Goal: Task Accomplishment & Management: Manage account settings

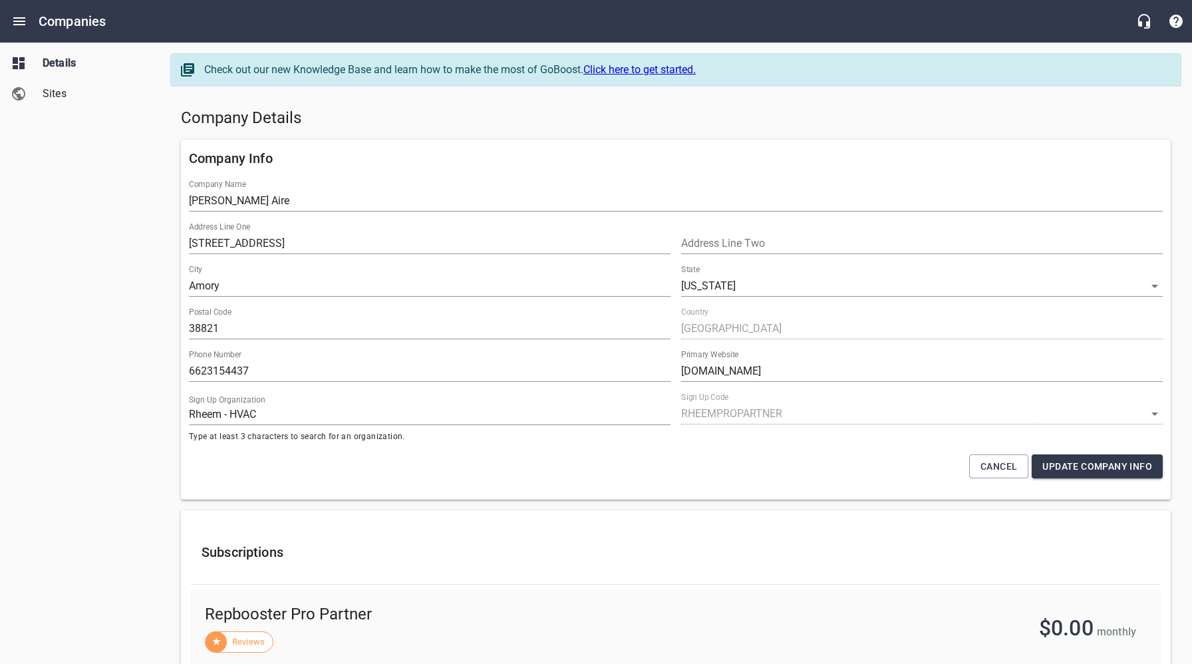
select select "[US_STATE]"
select select "62"
click at [500, 110] on h5 "Company Details" at bounding box center [676, 118] width 990 height 21
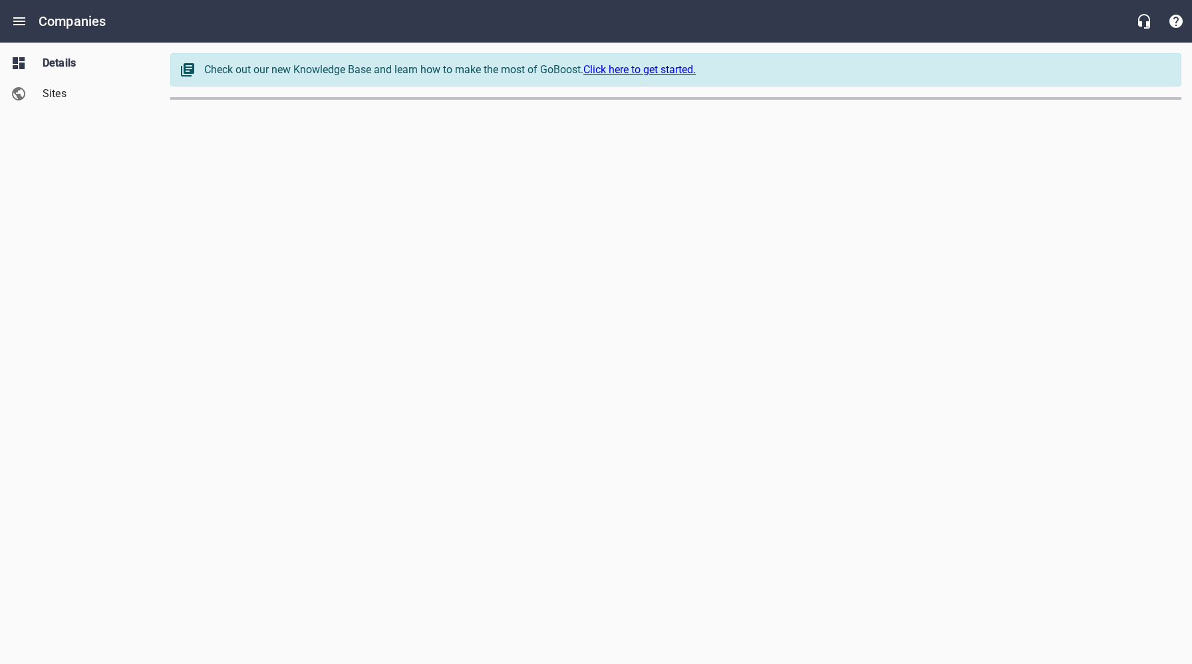
select select "[US_STATE]"
select select "5"
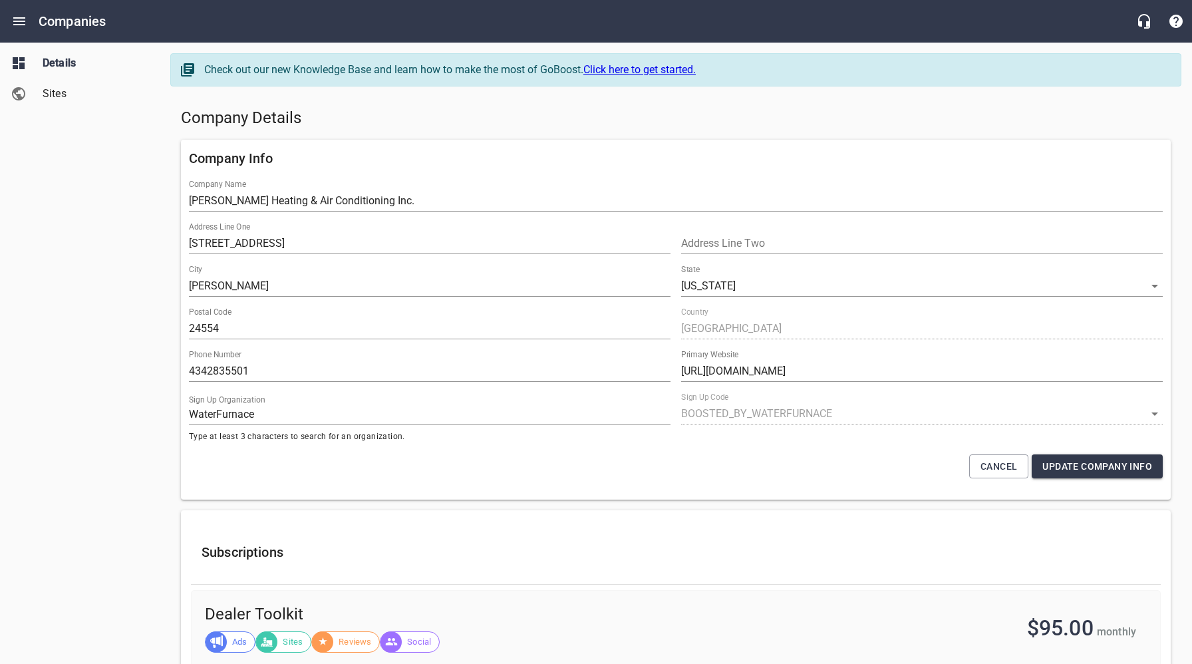
click at [830, 132] on div "Company Details" at bounding box center [676, 118] width 1001 height 32
click at [830, 131] on div "Company Details" at bounding box center [676, 118] width 1001 height 32
click at [518, 129] on div "Company Details" at bounding box center [676, 118] width 1001 height 32
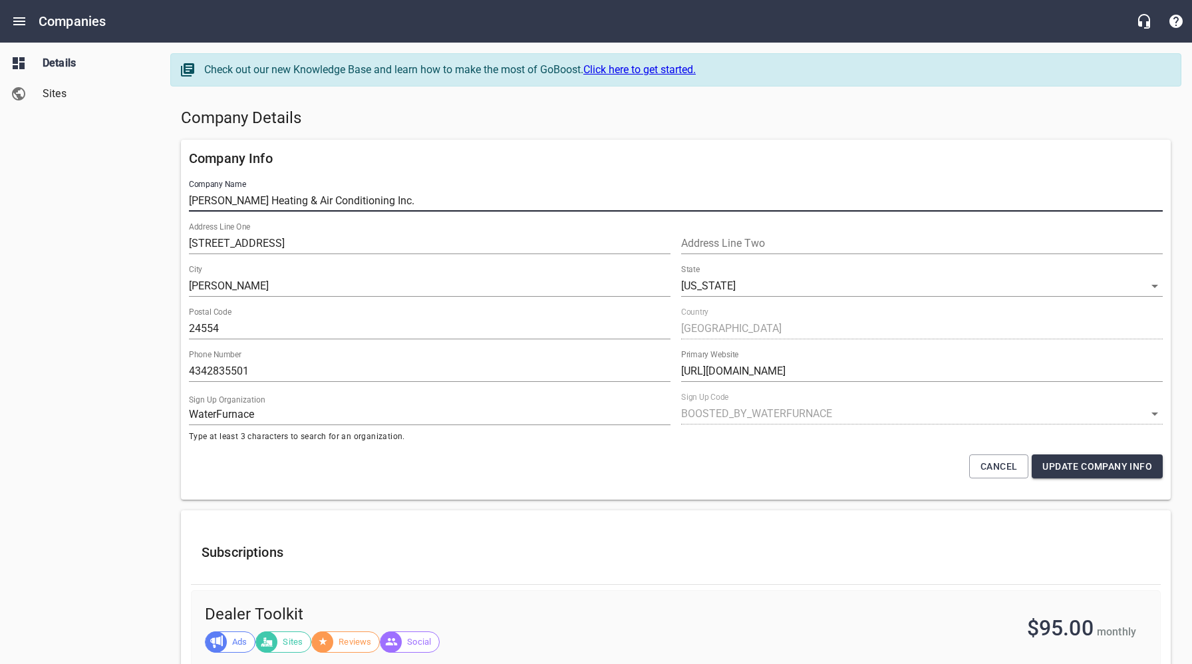
drag, startPoint x: 432, startPoint y: 207, endPoint x: 162, endPoint y: 201, distance: 270.2
click at [57, 92] on span "Sites" at bounding box center [93, 94] width 101 height 16
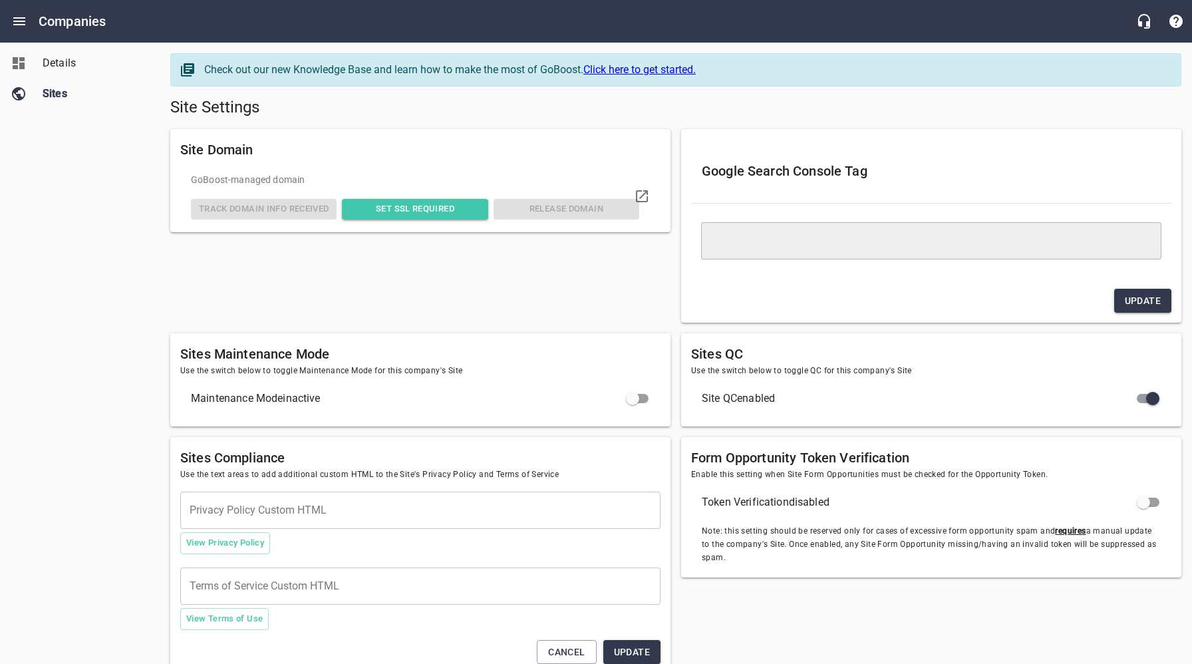
type textarea "<meta name="google-site-verification" content="tWjJpbr67zQTidt4RWGx1pb227g01oAF…"
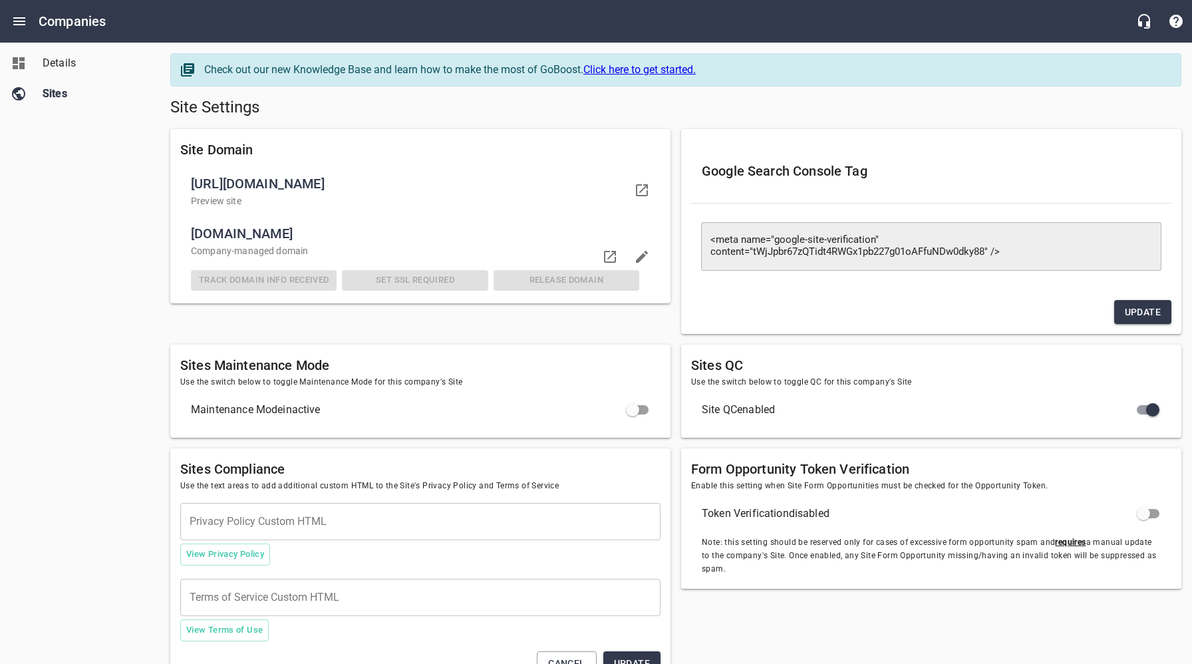
click at [54, 53] on link "Details" at bounding box center [80, 63] width 160 height 31
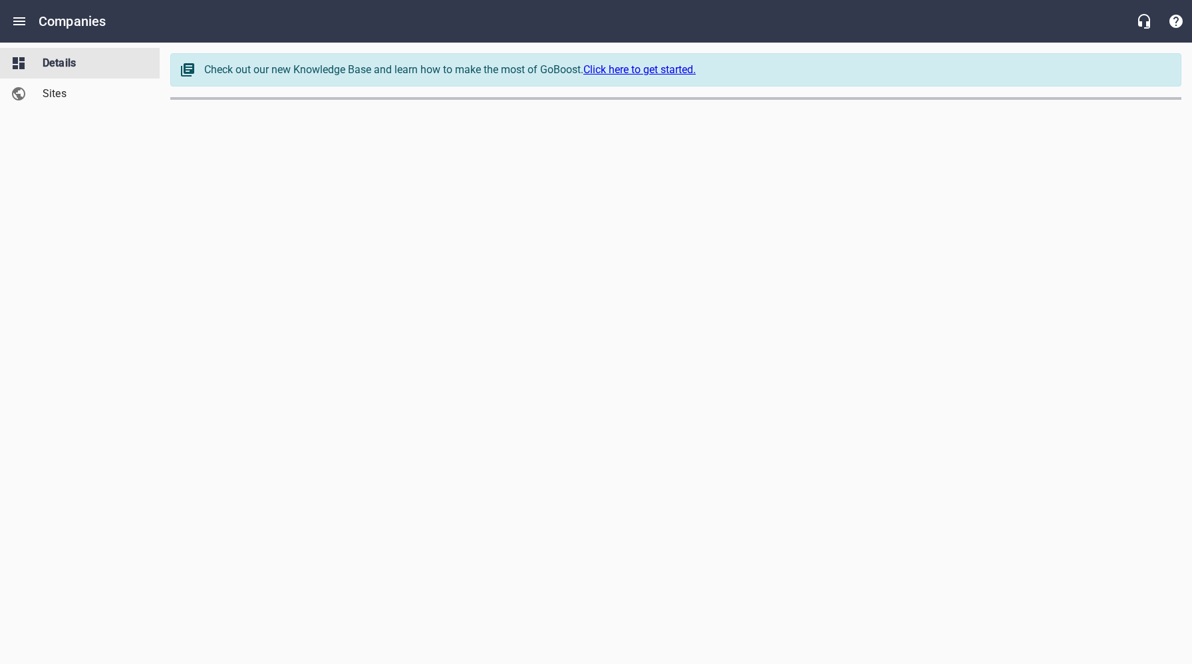
select select "[US_STATE]"
select select "5"
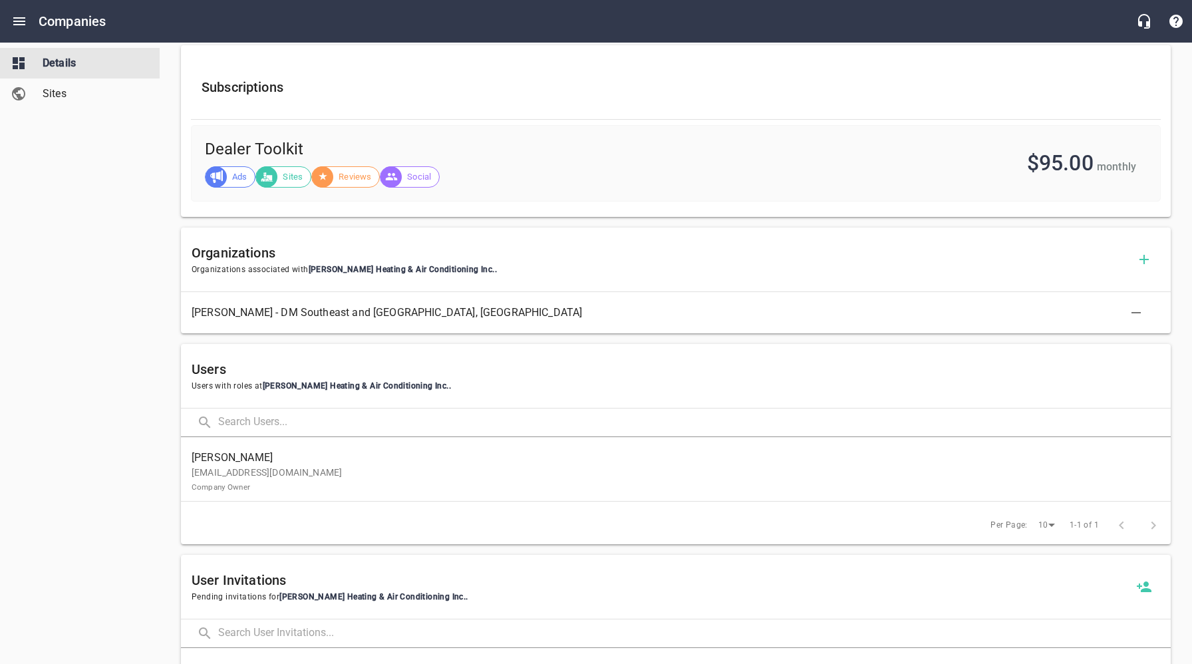
scroll to position [484, 0]
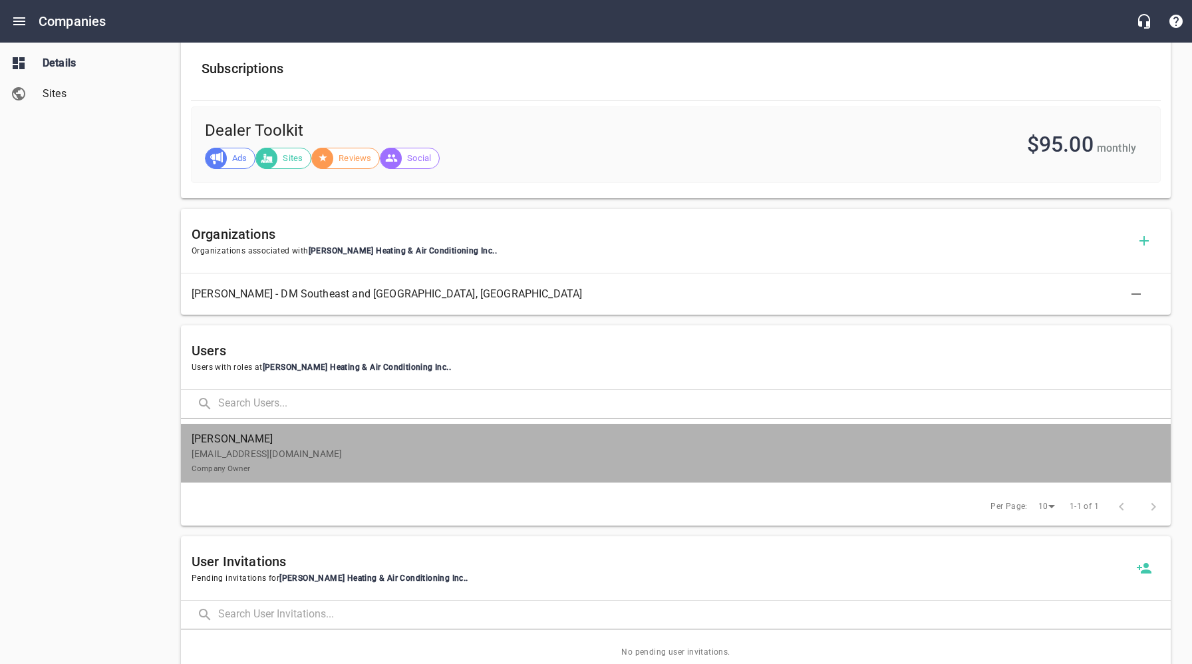
click at [295, 460] on p "horseman@brookneal.net Company Owner" at bounding box center [671, 461] width 958 height 28
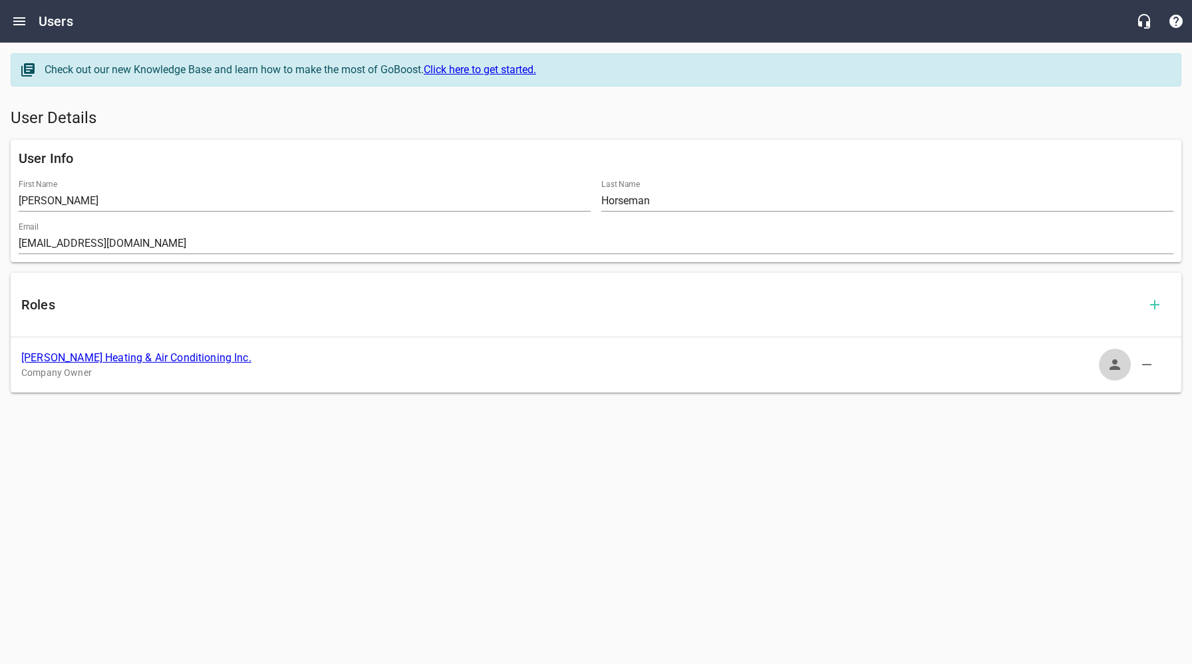
click at [1114, 372] on icon "button" at bounding box center [1115, 365] width 16 height 16
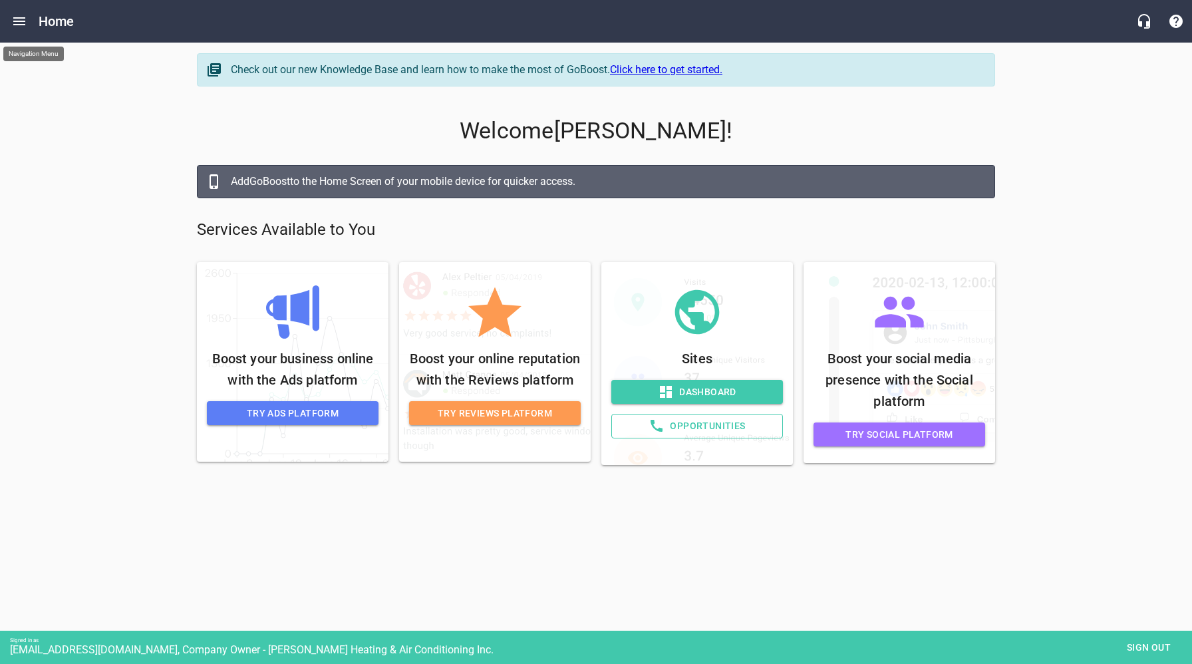
click at [23, 18] on icon "Open drawer" at bounding box center [19, 21] width 12 height 8
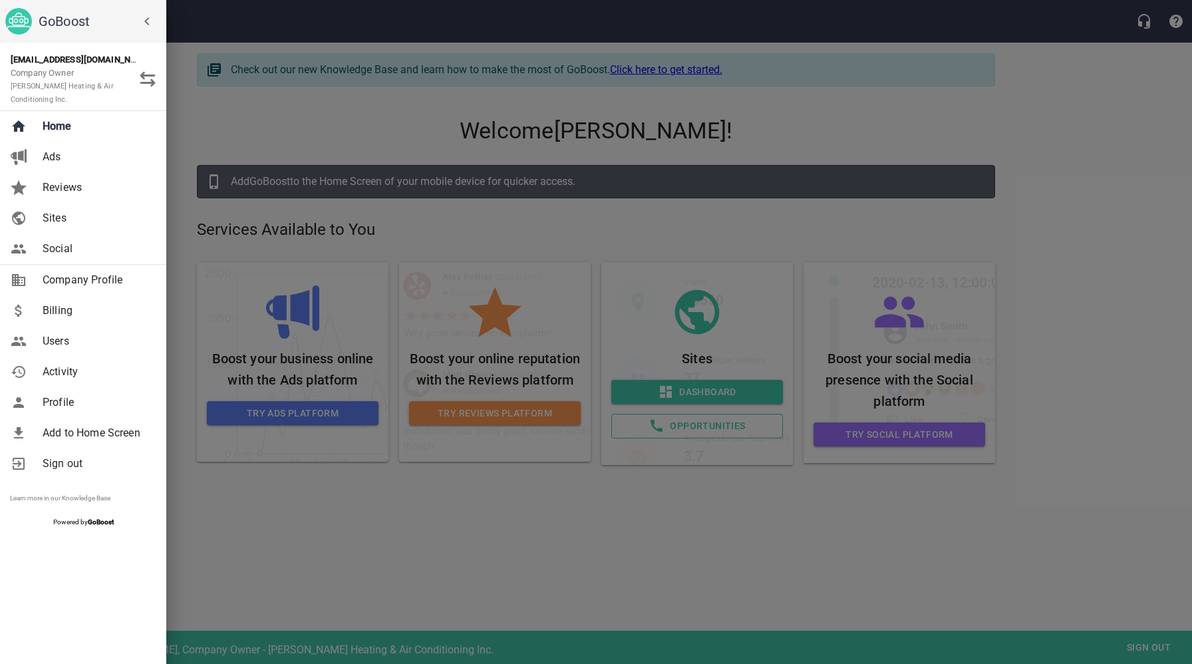
click at [77, 285] on span "Company Profile" at bounding box center [97, 280] width 108 height 16
select select "[US_STATE]"
